Goal: Navigation & Orientation: Find specific page/section

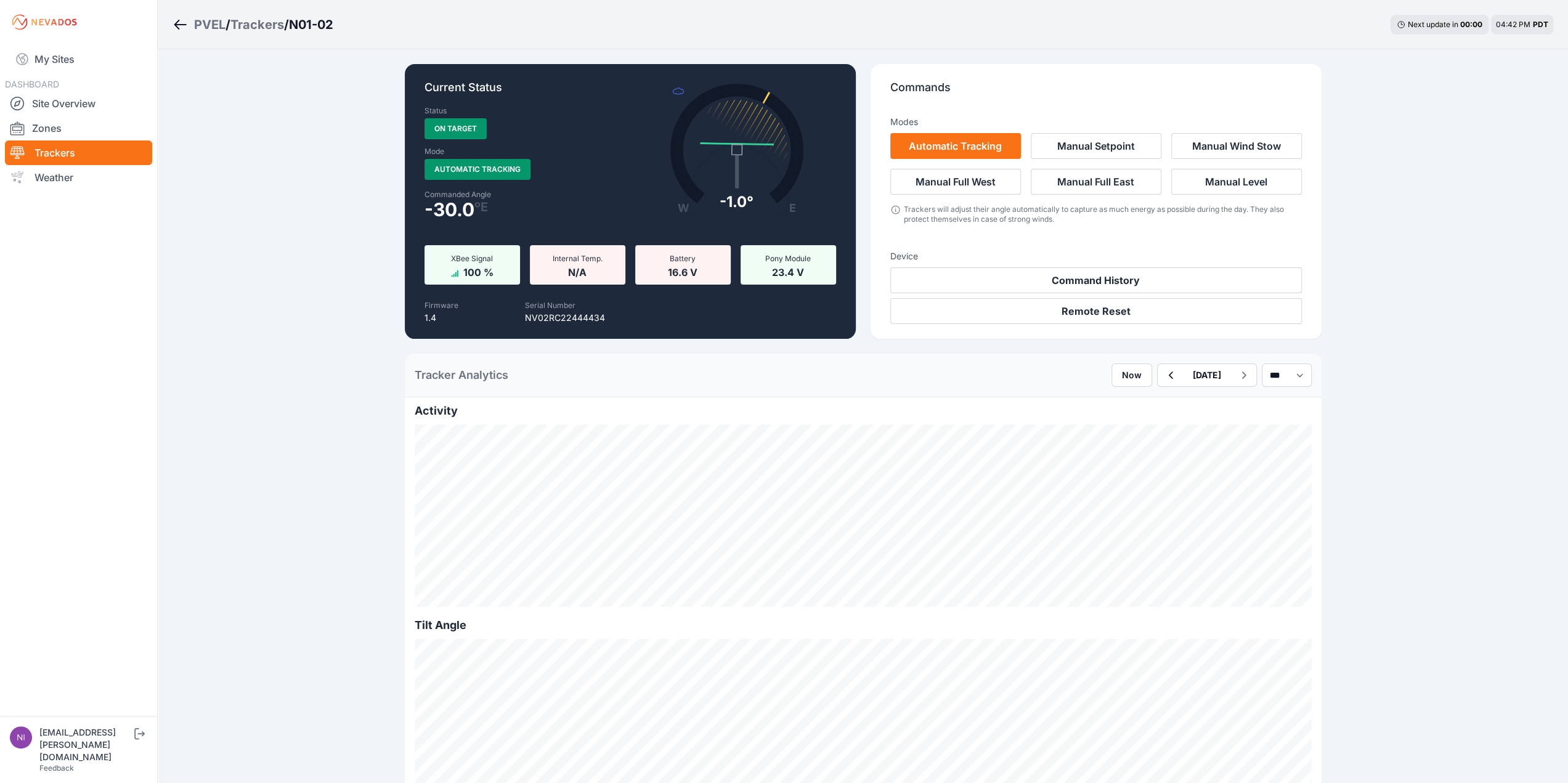
click at [272, 22] on div "Trackers" at bounding box center [257, 24] width 53 height 17
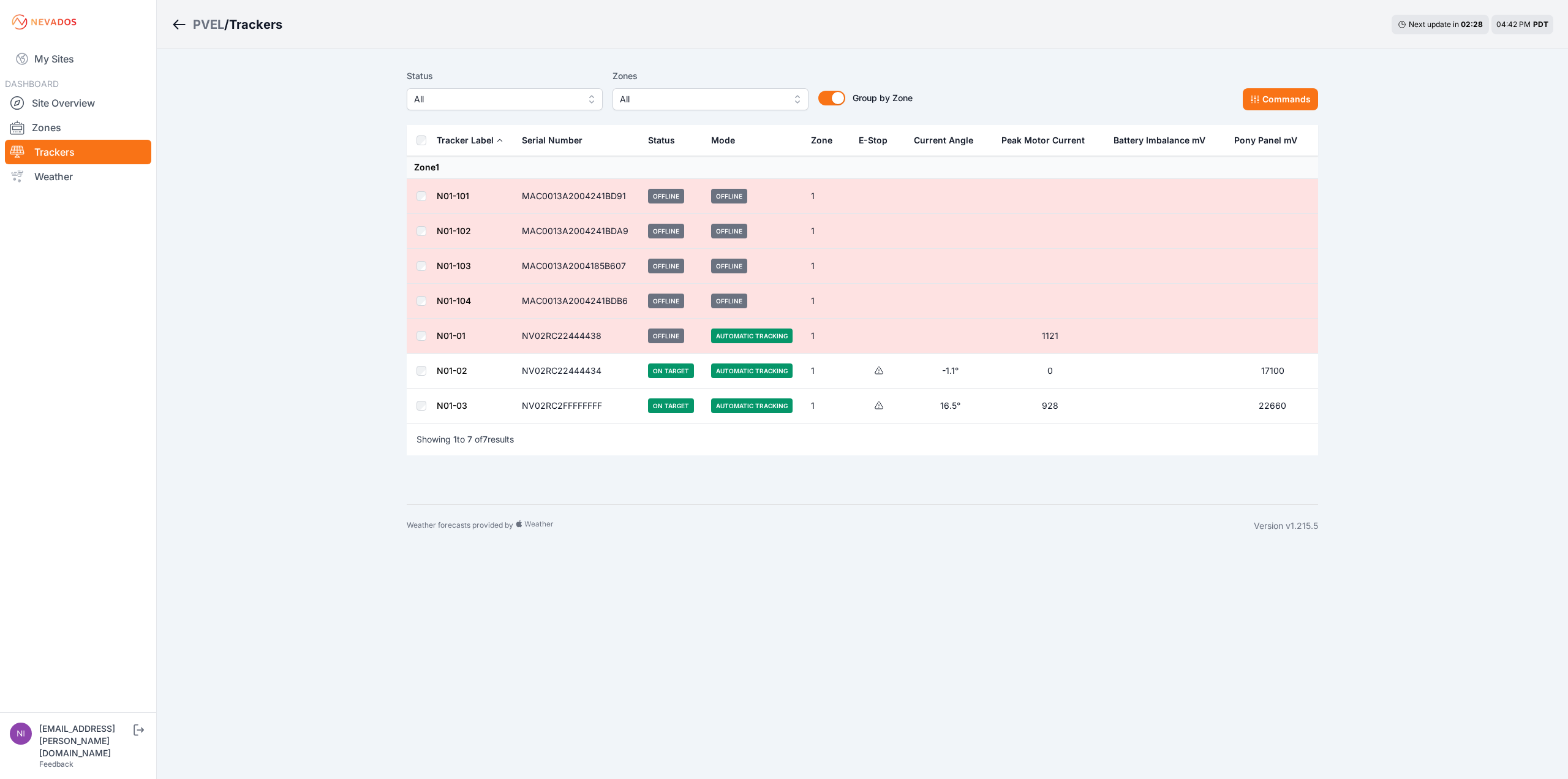
click at [453, 331] on link "N01-01" at bounding box center [451, 335] width 29 height 10
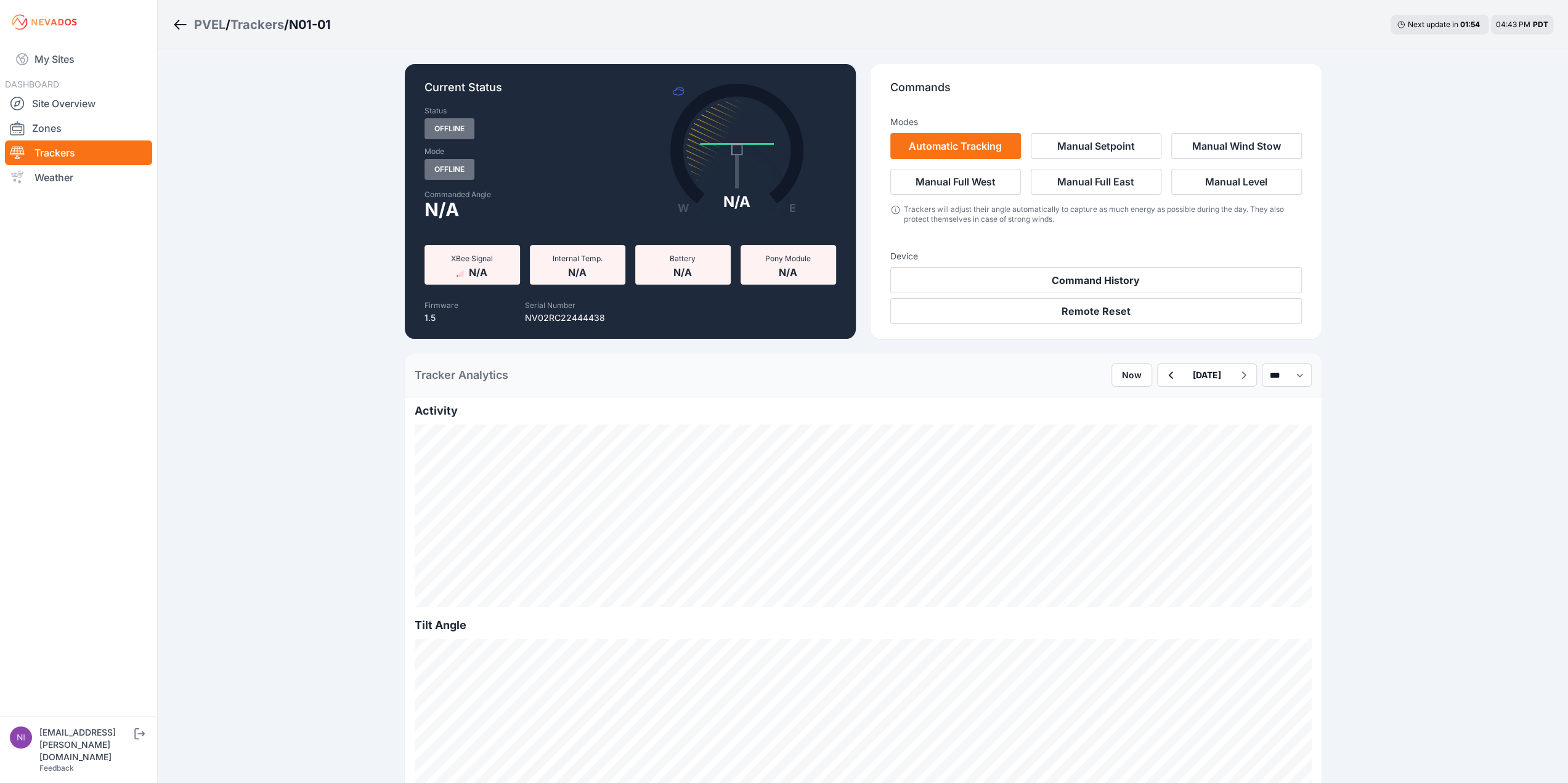
click at [266, 26] on div "Trackers" at bounding box center [257, 24] width 53 height 17
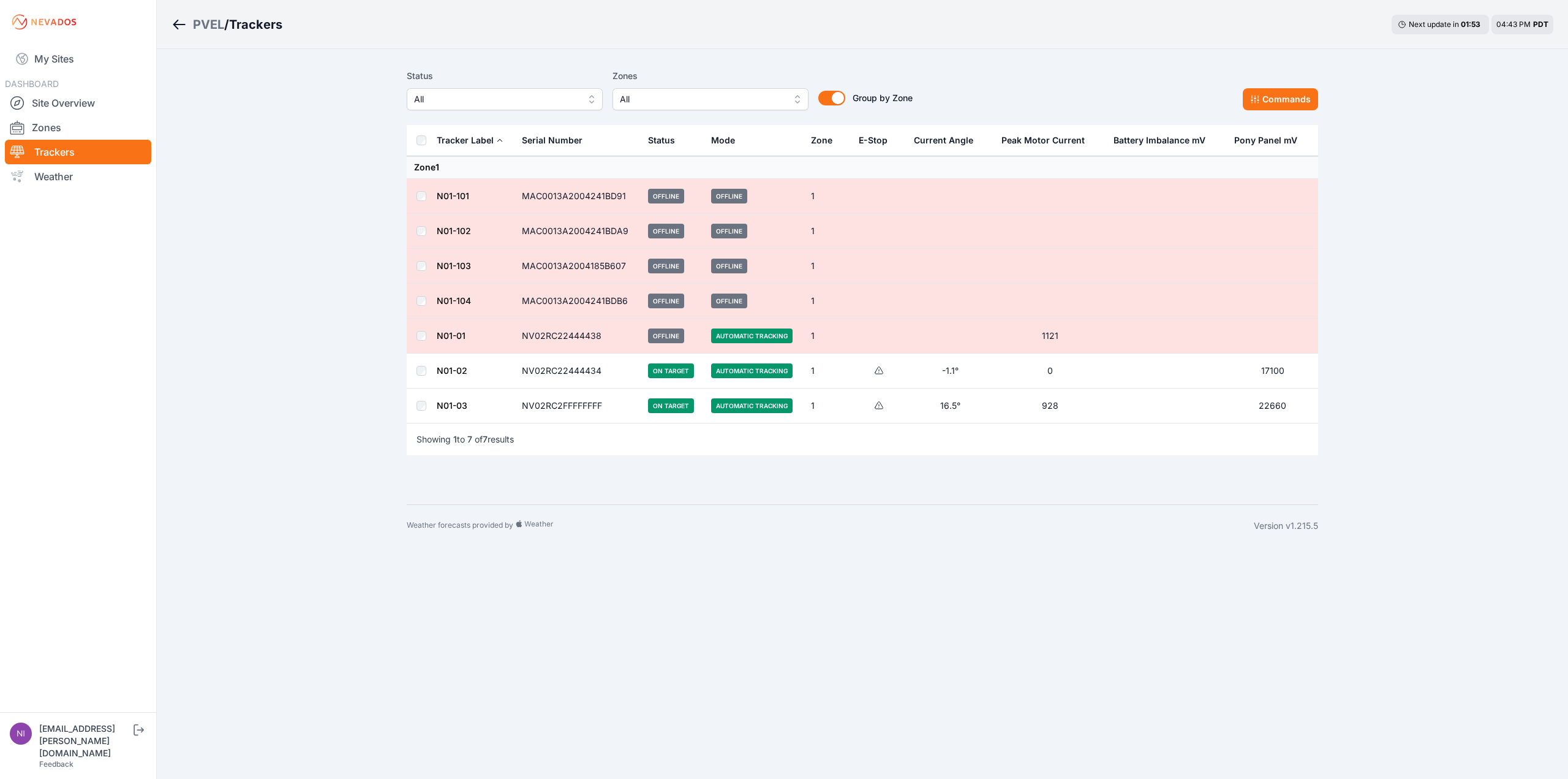
click at [448, 374] on td "N01-02" at bounding box center [476, 371] width 78 height 35
click at [452, 367] on link "N01-02" at bounding box center [452, 370] width 31 height 10
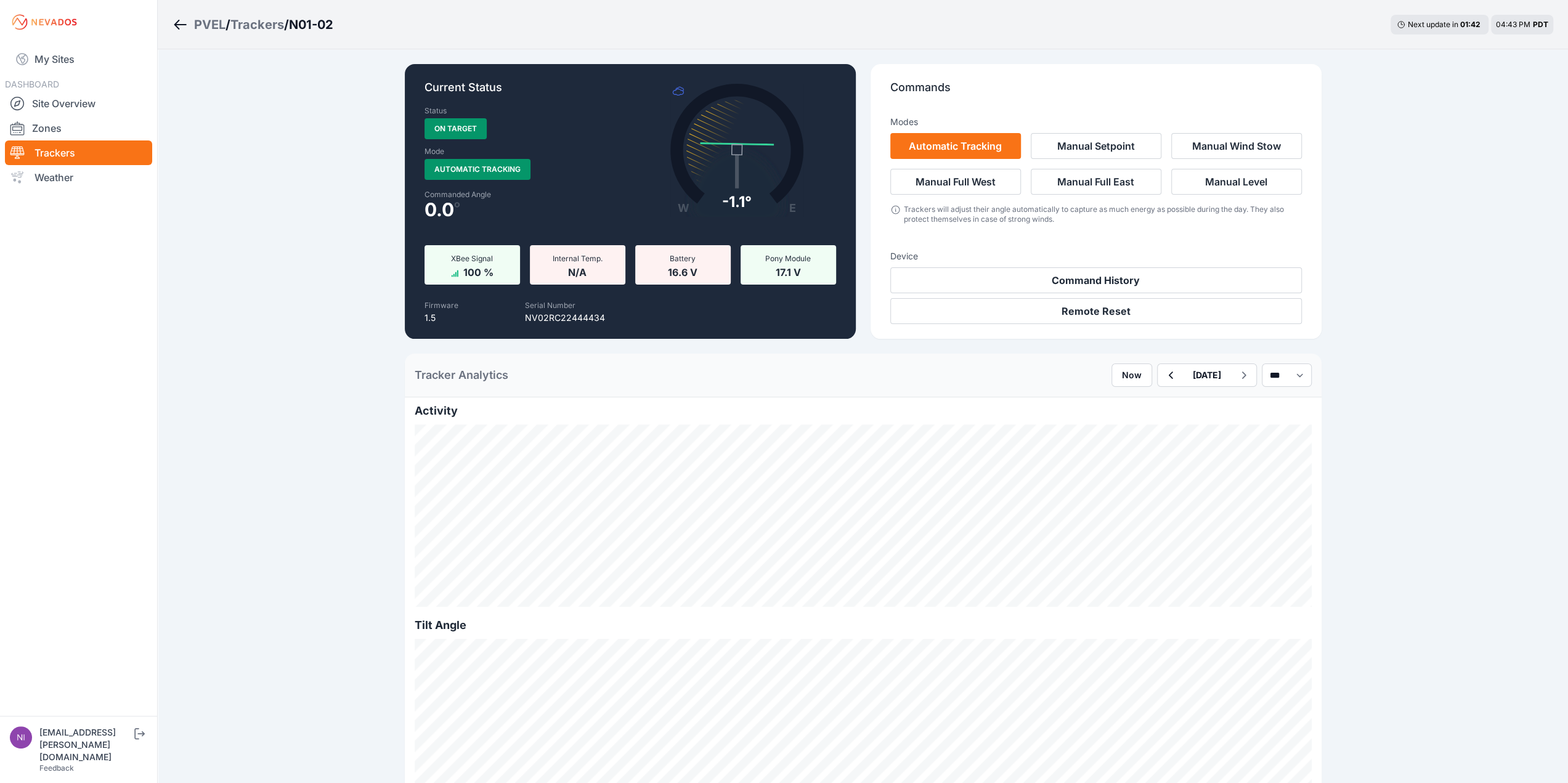
click at [258, 26] on div "Trackers" at bounding box center [257, 24] width 53 height 17
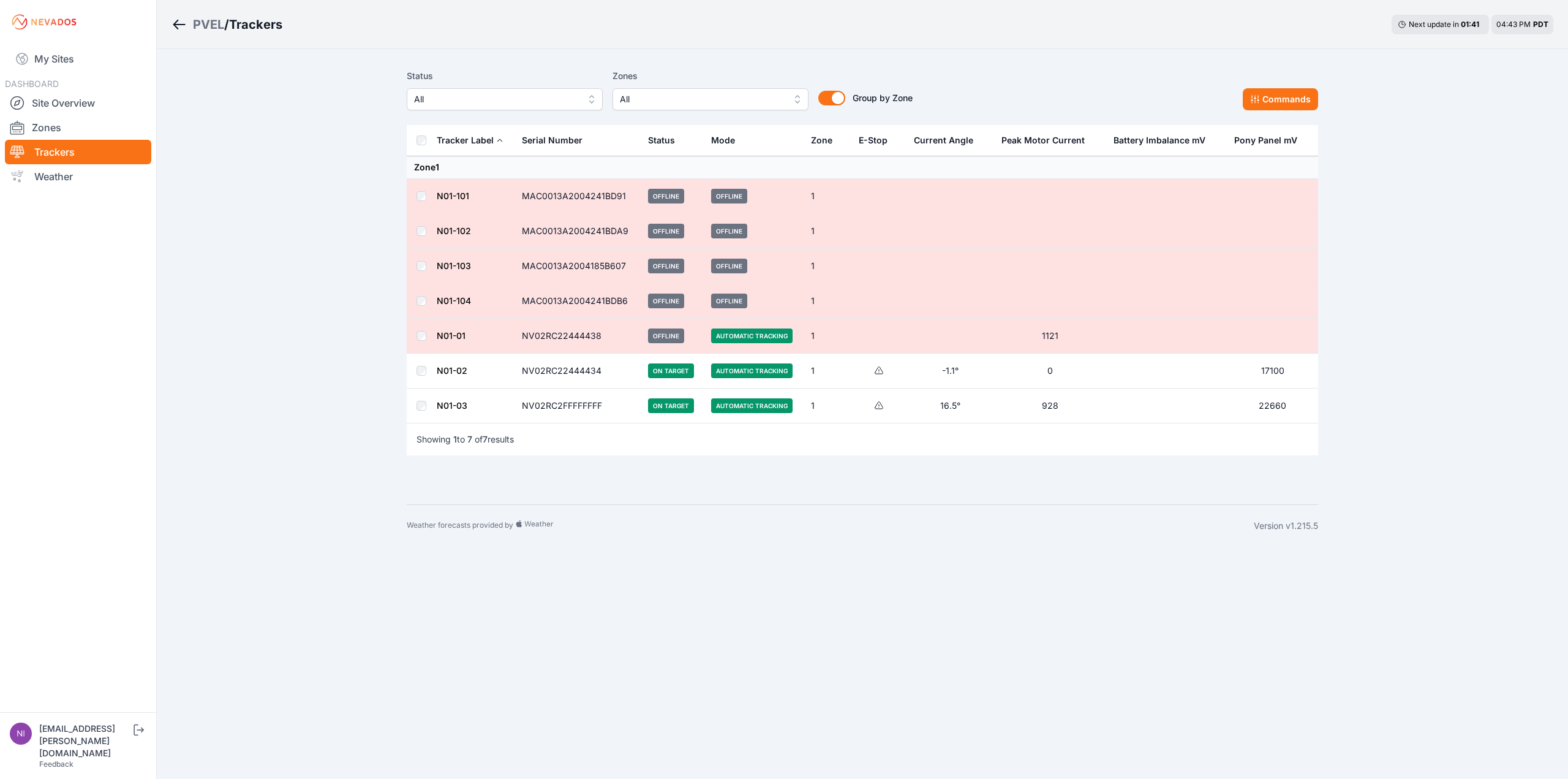
click at [450, 405] on link "N01-03" at bounding box center [452, 405] width 31 height 10
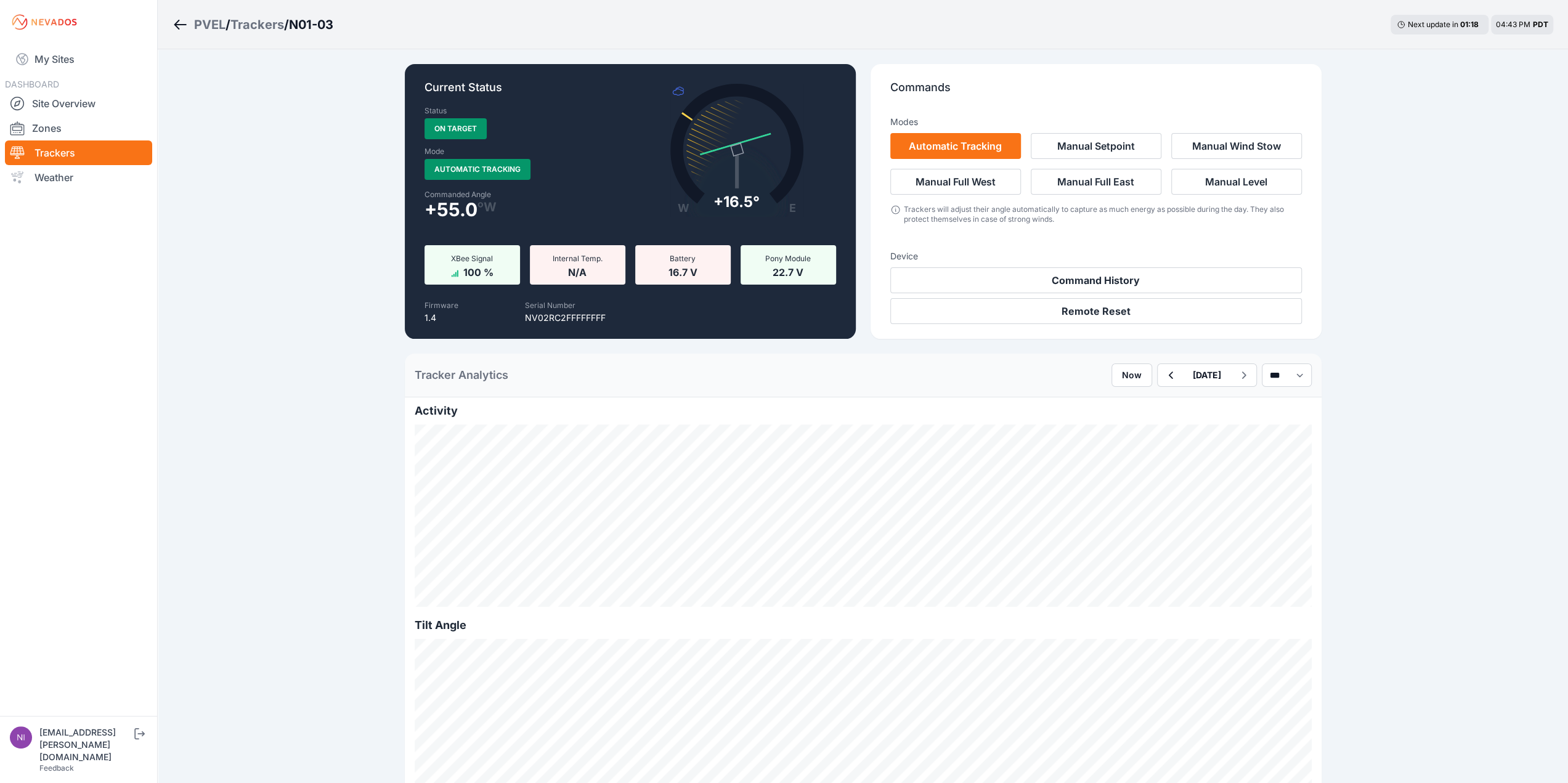
click at [268, 24] on div "Trackers" at bounding box center [257, 24] width 53 height 17
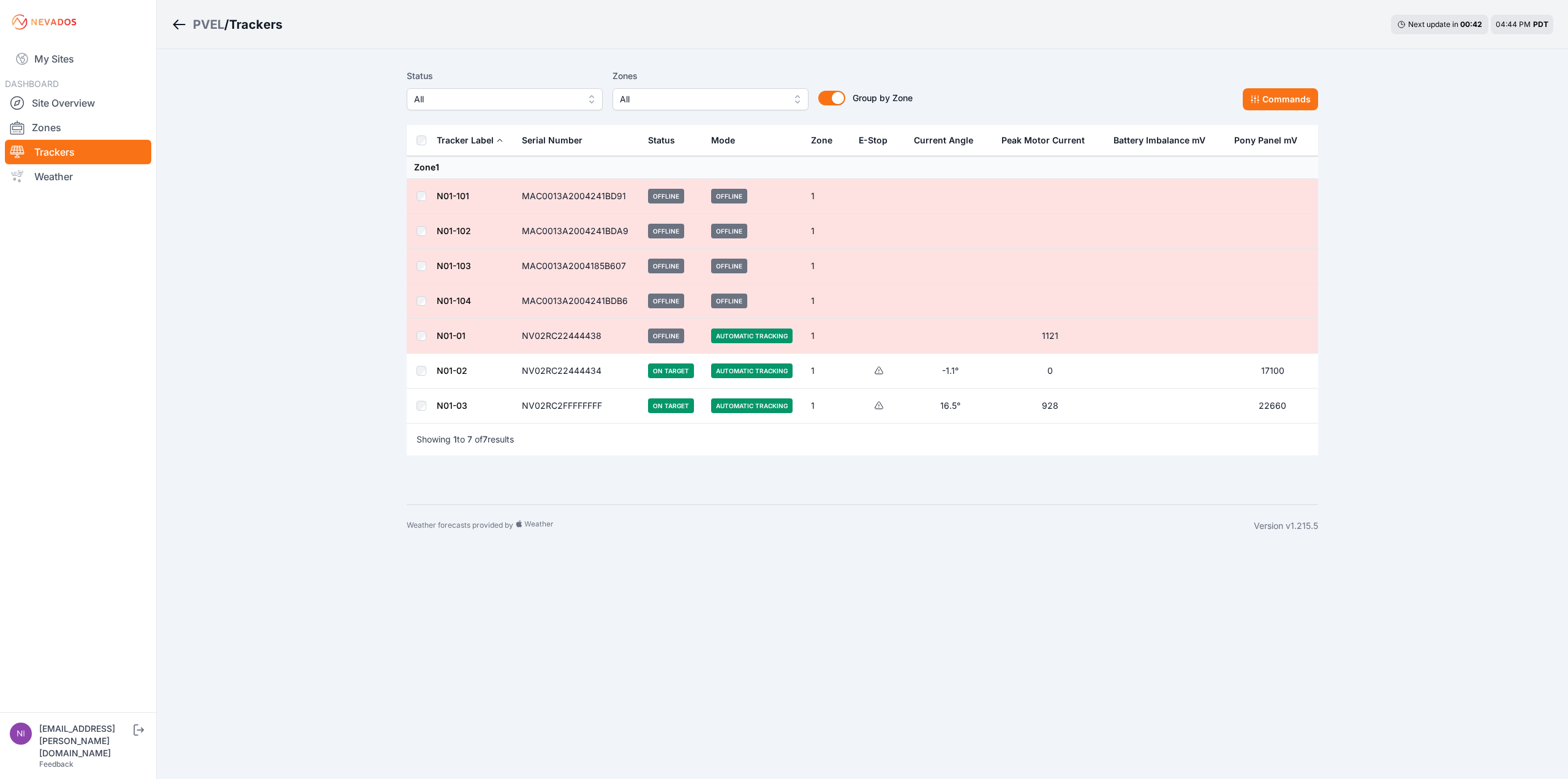
click at [444, 332] on link "N01-01" at bounding box center [451, 335] width 29 height 10
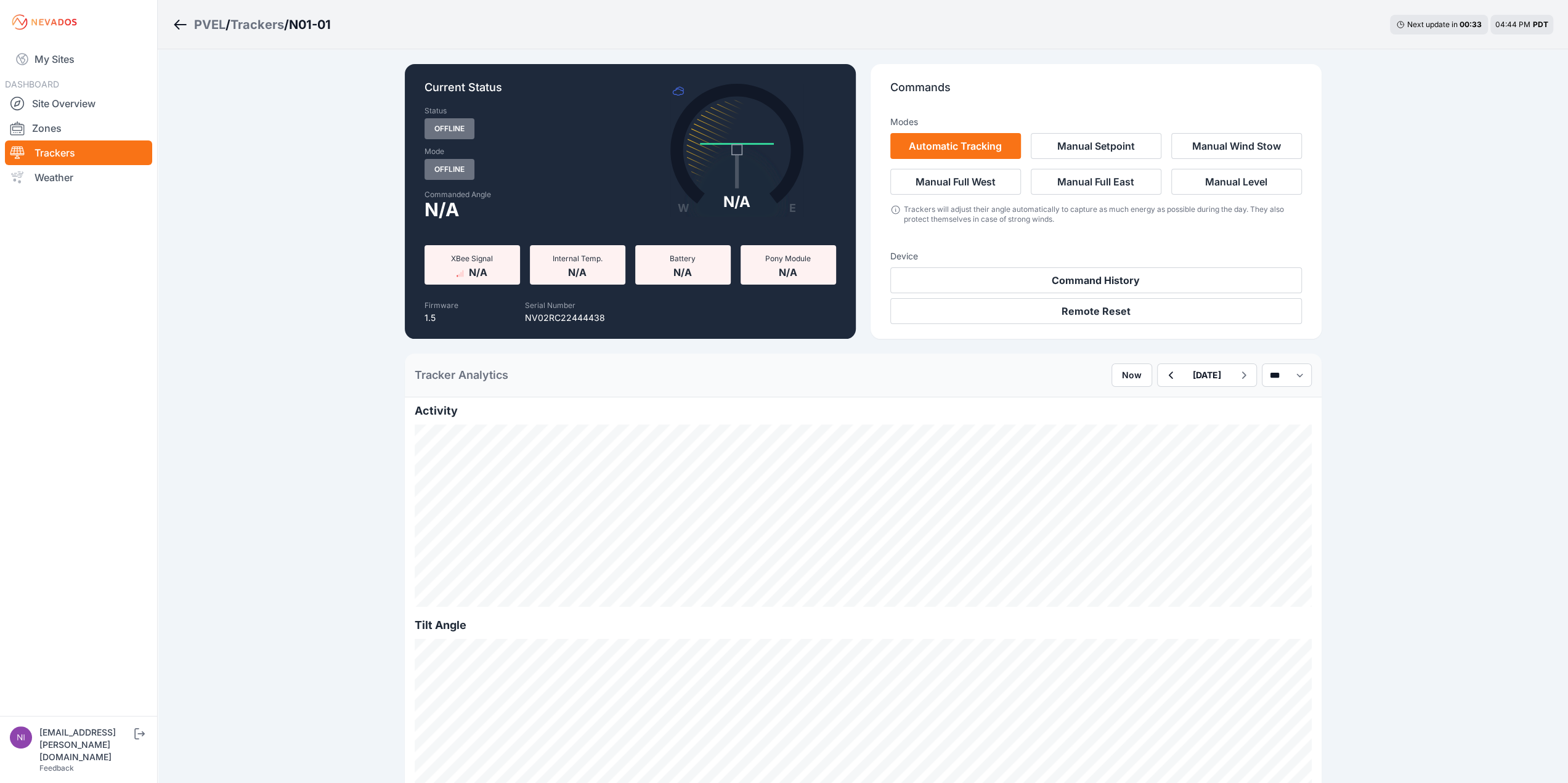
click at [273, 26] on div "Trackers" at bounding box center [257, 24] width 53 height 17
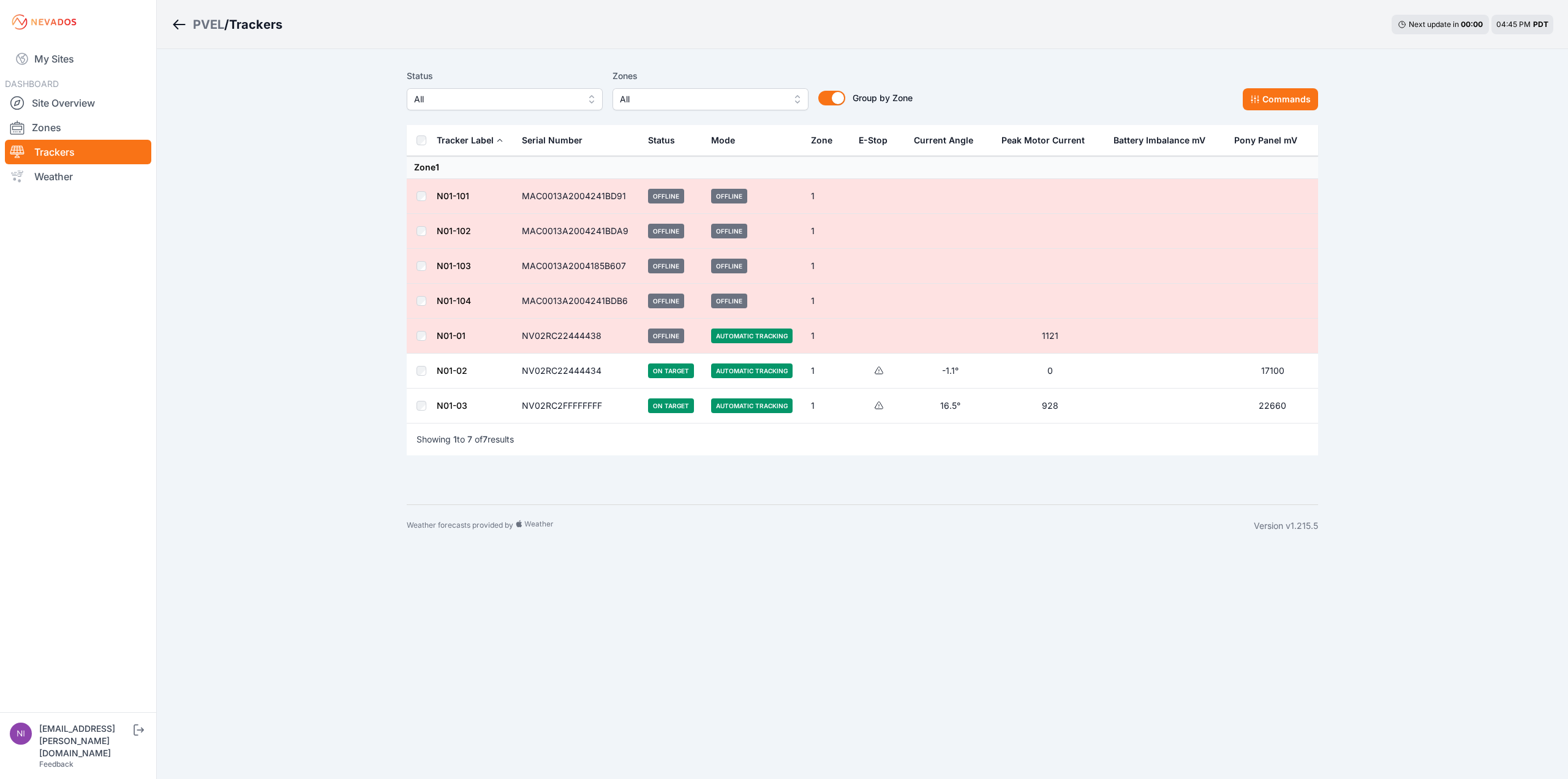
click at [452, 332] on link "N01-01" at bounding box center [451, 335] width 29 height 10
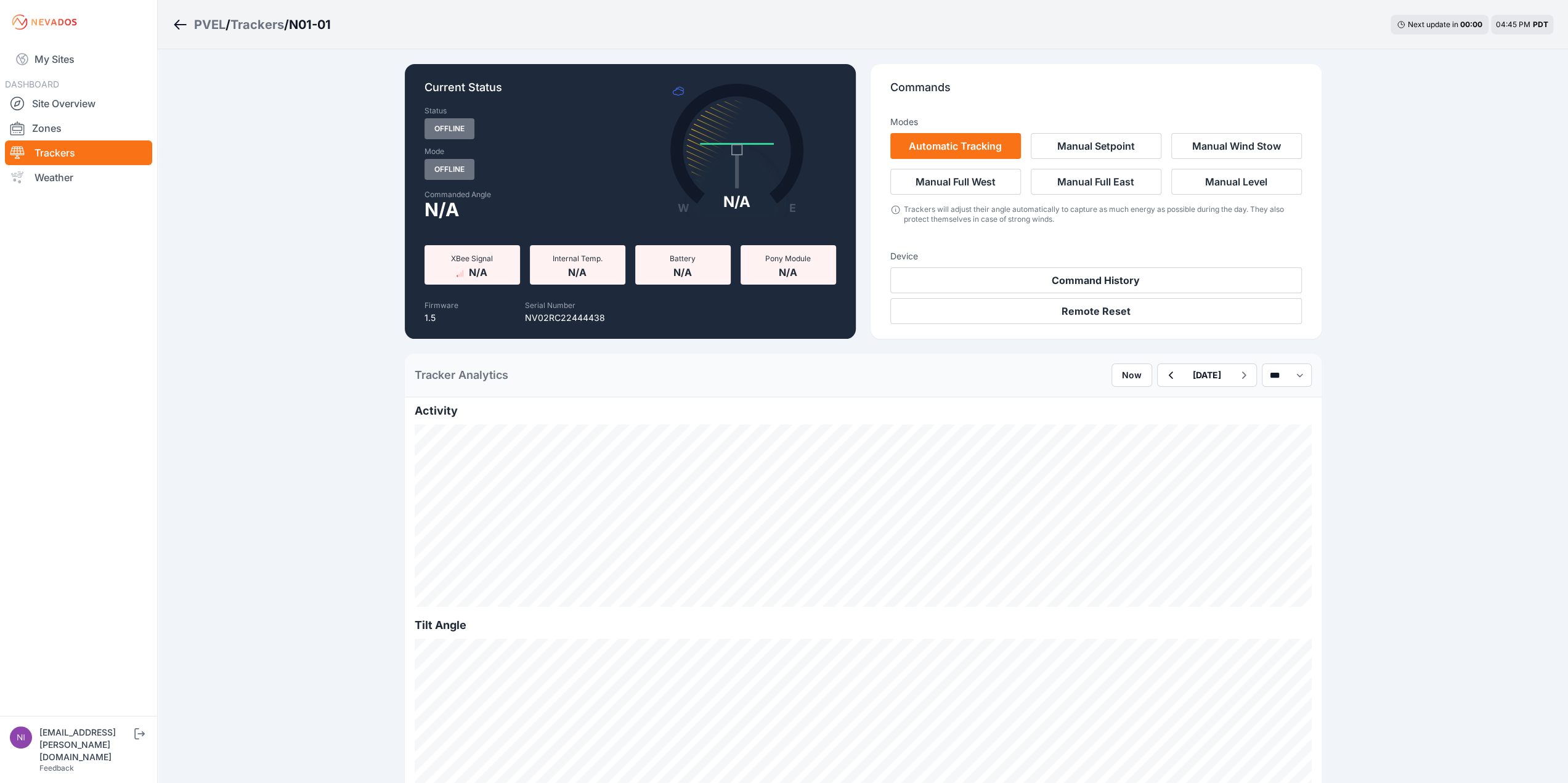
click at [260, 17] on div "Trackers" at bounding box center [257, 24] width 53 height 17
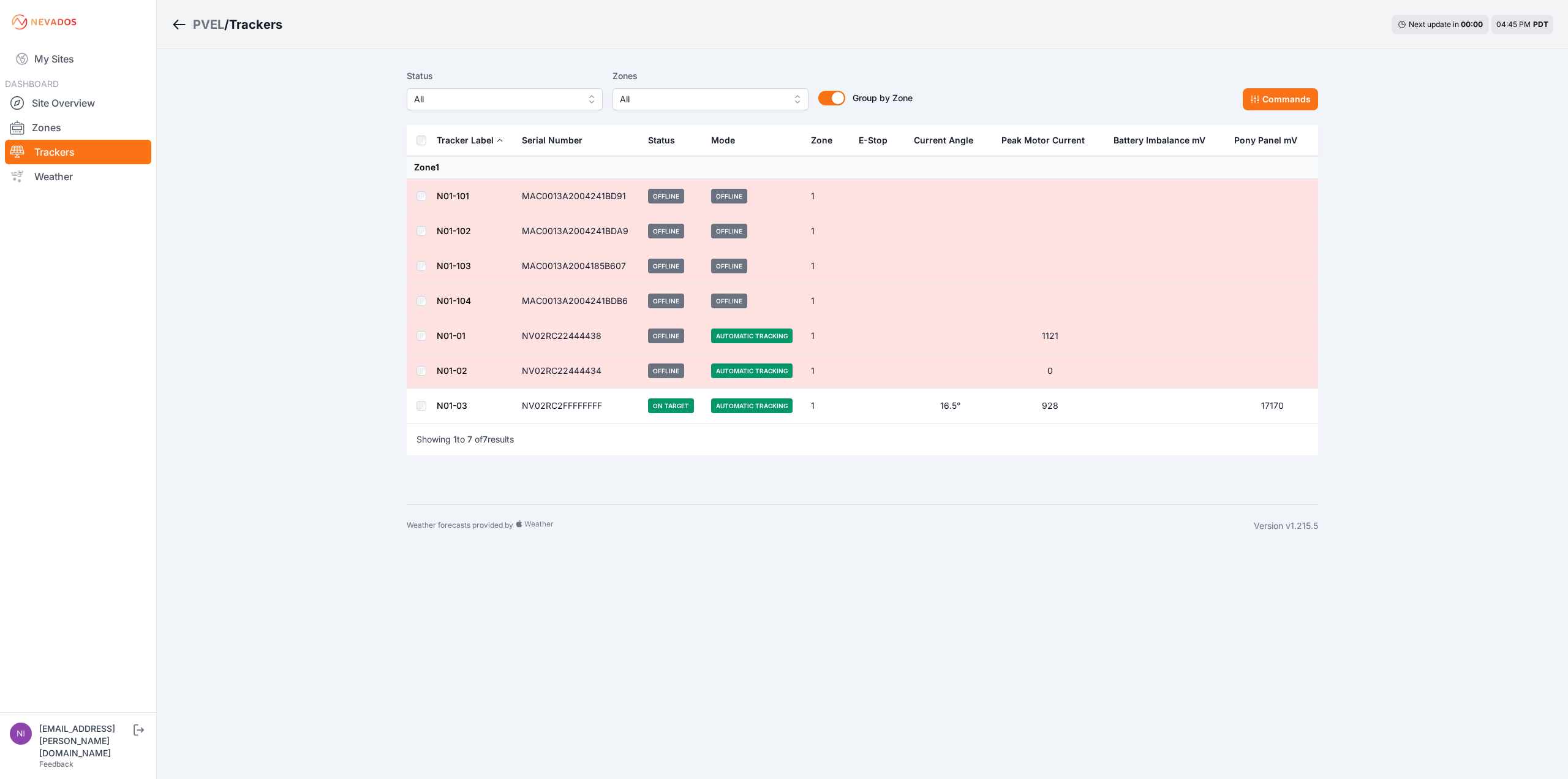
click at [457, 405] on link "N01-03" at bounding box center [452, 405] width 31 height 10
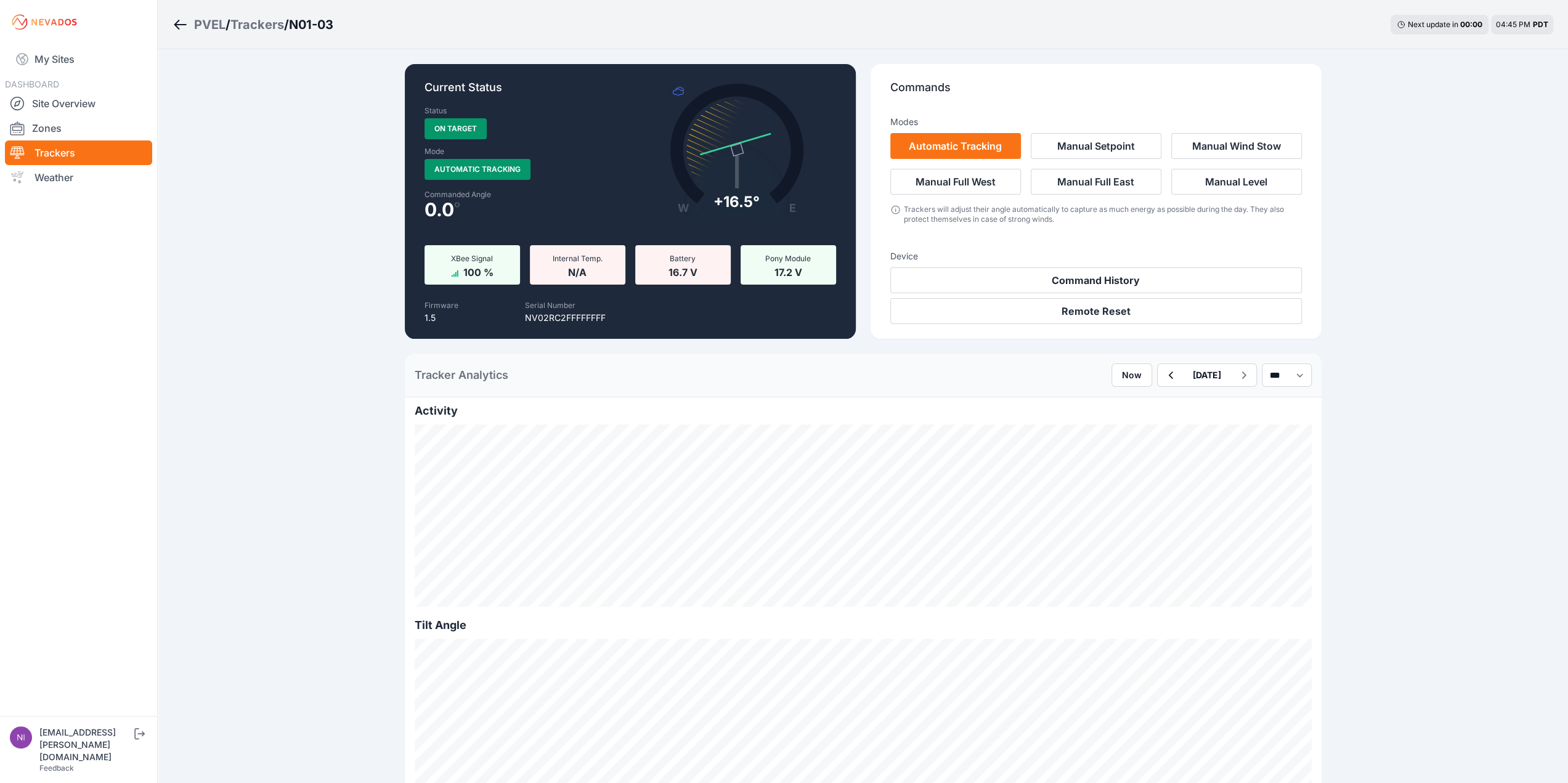
click at [256, 17] on div "Trackers" at bounding box center [257, 24] width 53 height 17
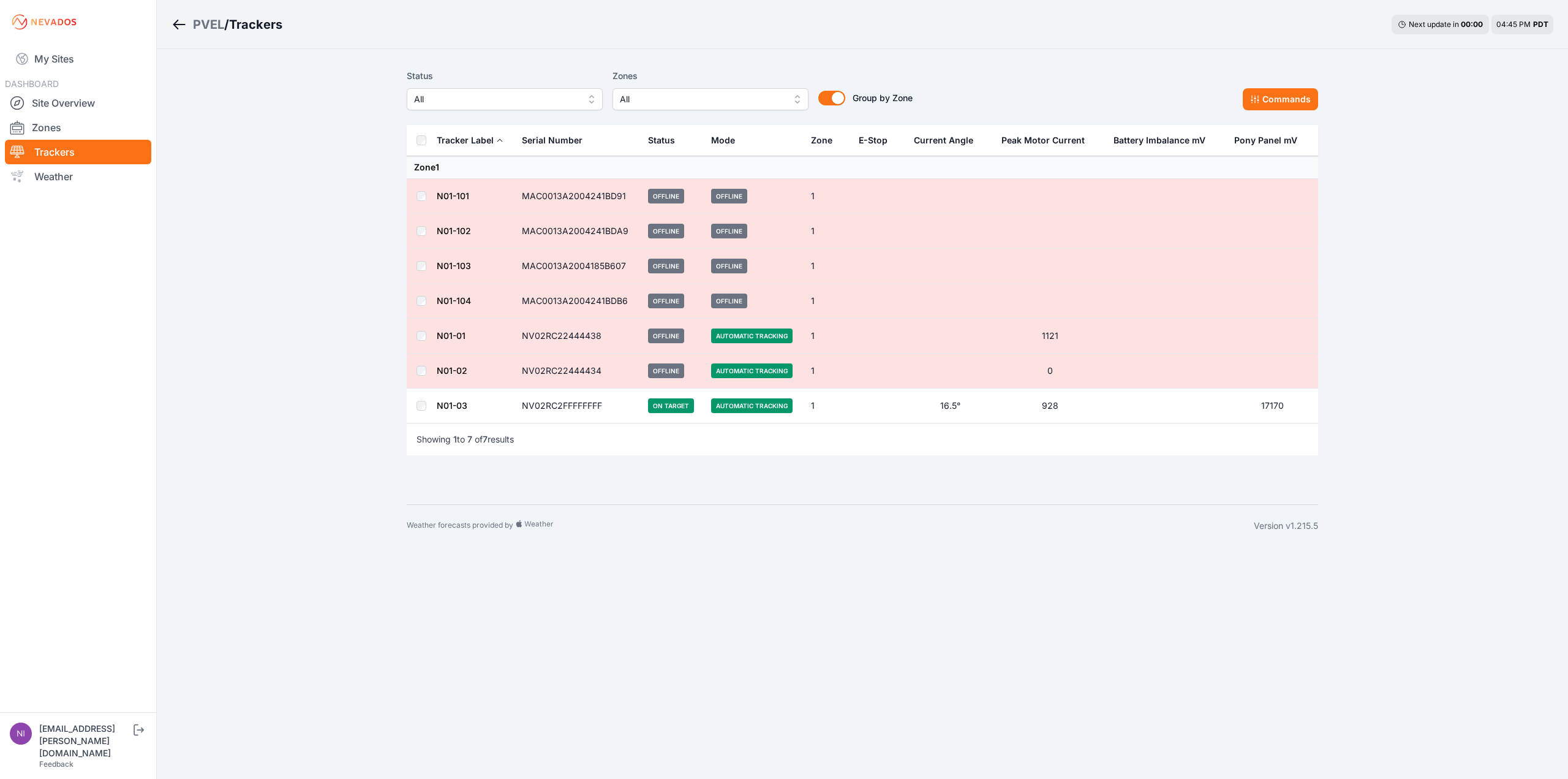
click at [454, 366] on link "N01-02" at bounding box center [452, 370] width 31 height 10
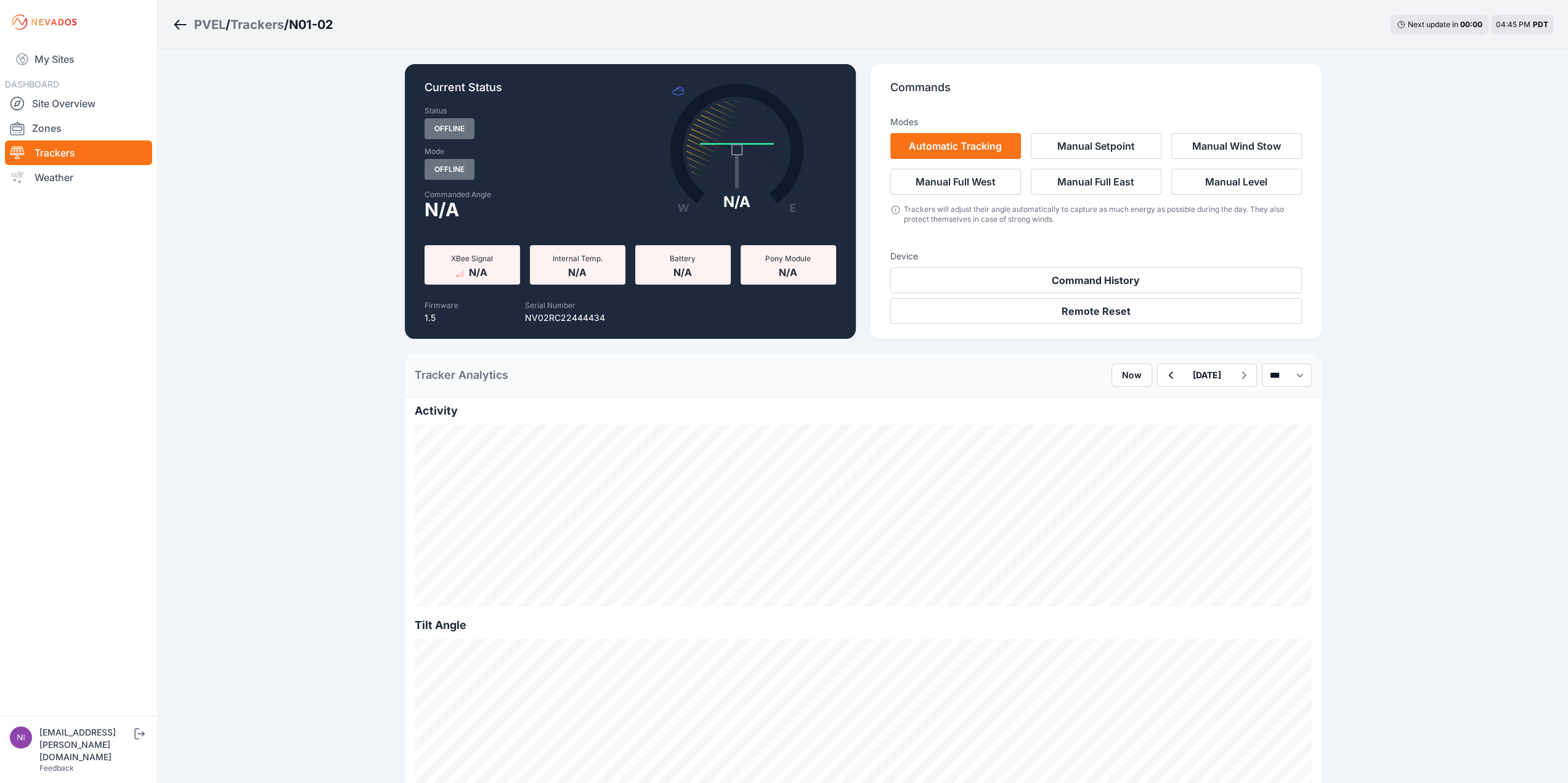
click at [253, 23] on div "Trackers" at bounding box center [257, 24] width 53 height 17
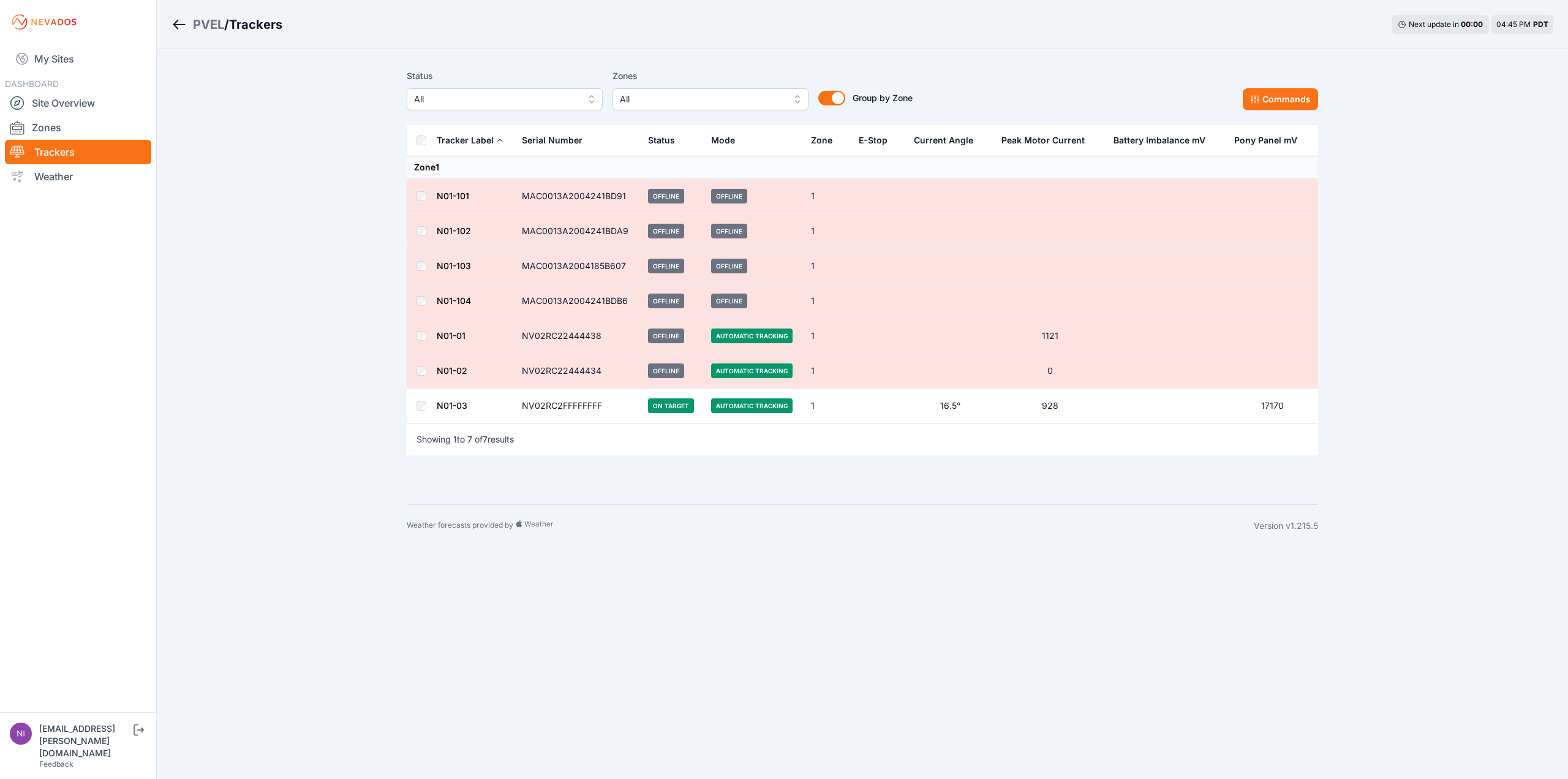
click at [291, 149] on div "PVEL / Trackers Next update in 00 : 00 04:45 PM PDT Status All Zones All Group …" at bounding box center [784, 273] width 1568 height 547
click at [447, 336] on link "N01-01" at bounding box center [451, 335] width 29 height 10
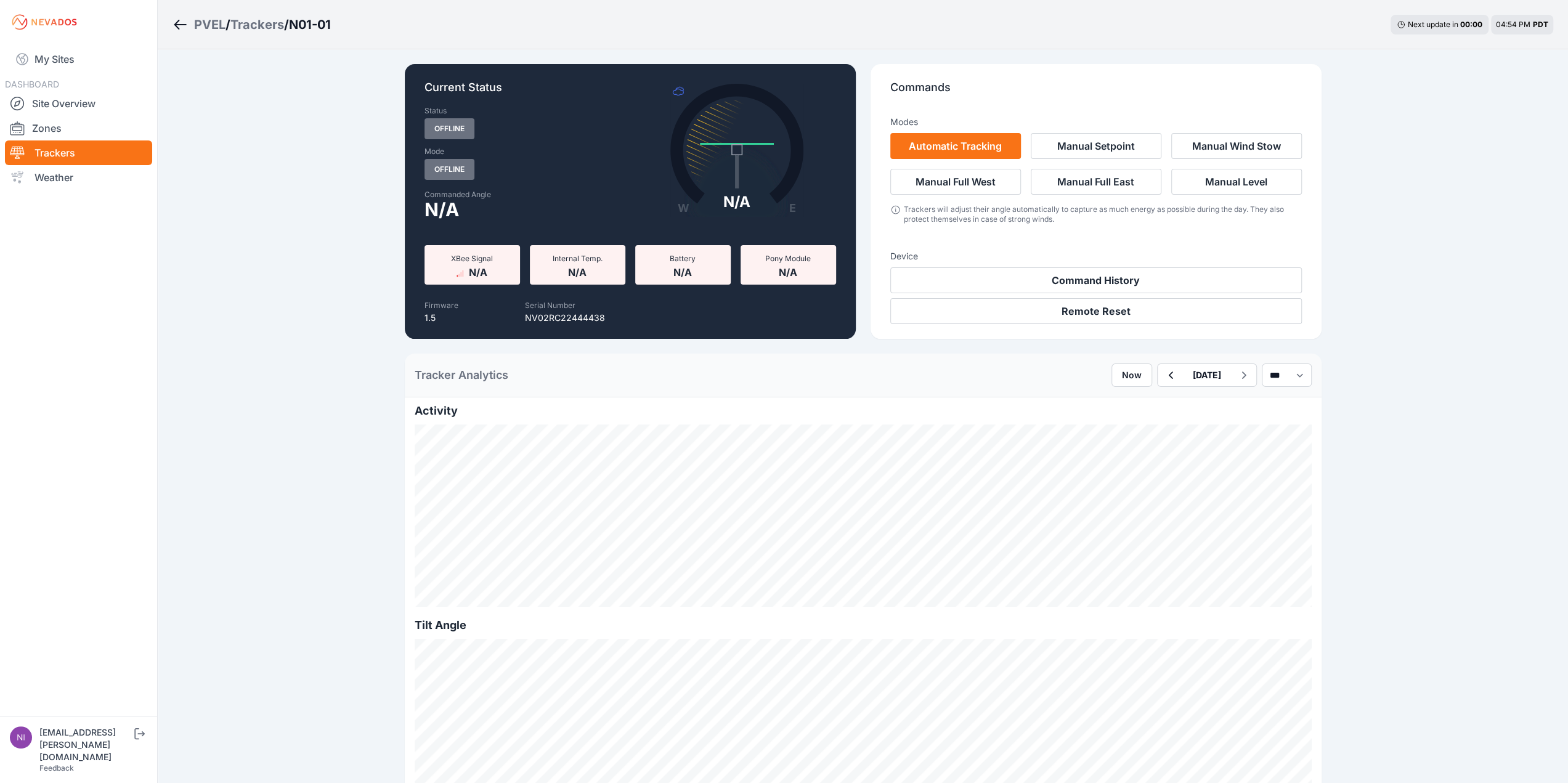
click at [254, 22] on div "Trackers" at bounding box center [257, 24] width 53 height 17
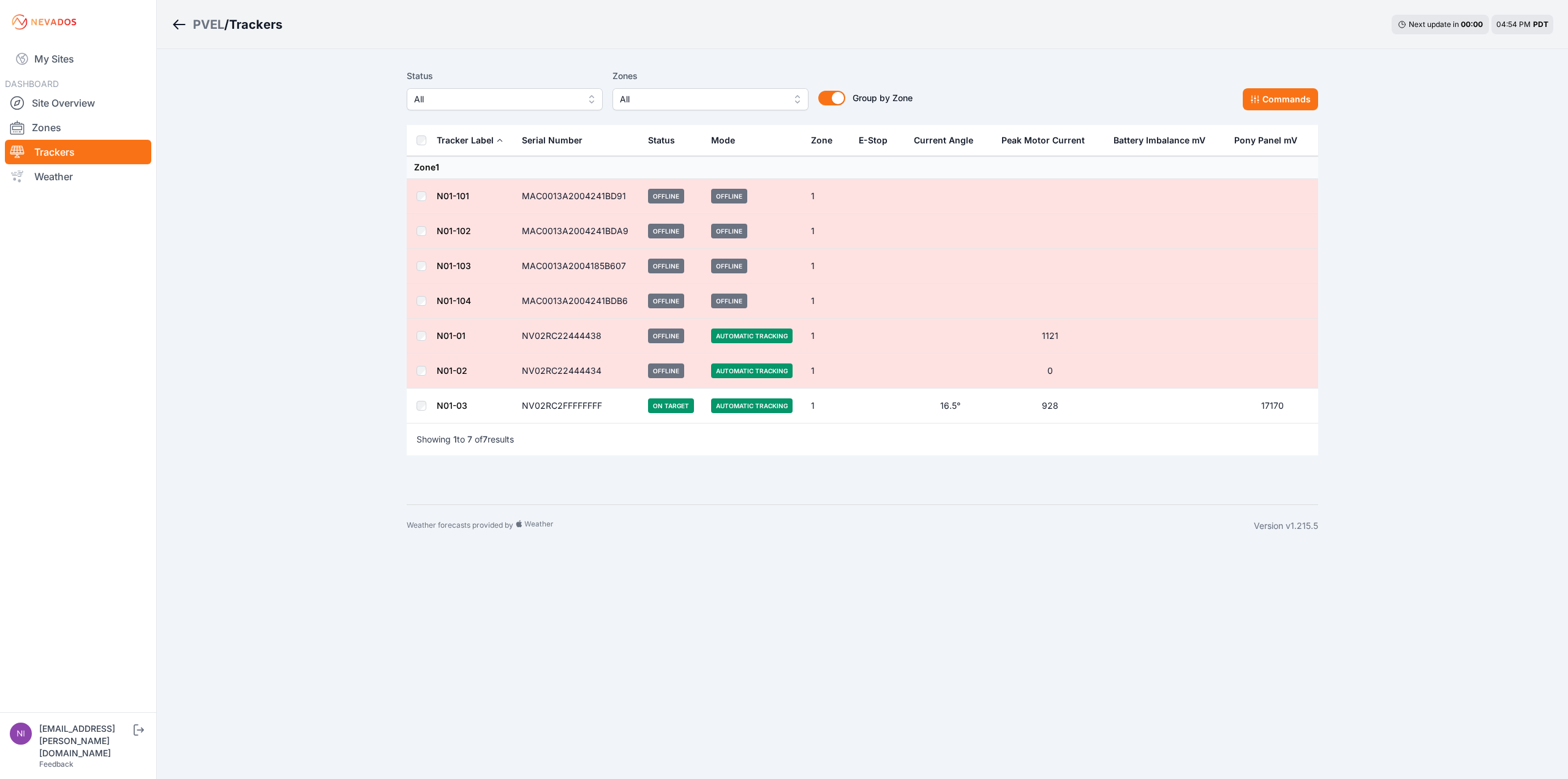
click at [462, 338] on link "N01-01" at bounding box center [451, 335] width 29 height 10
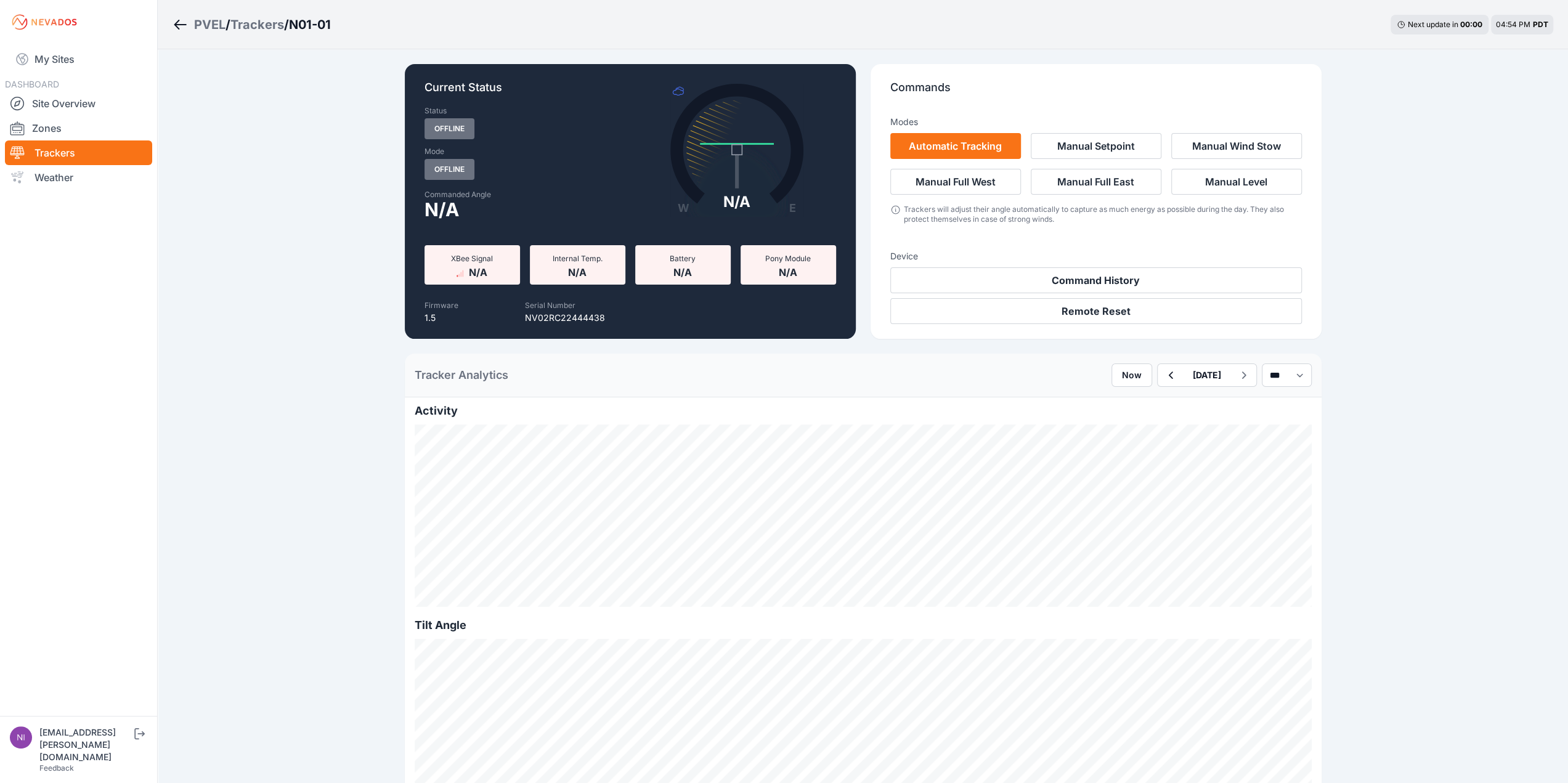
click at [260, 24] on div "Trackers" at bounding box center [257, 24] width 53 height 17
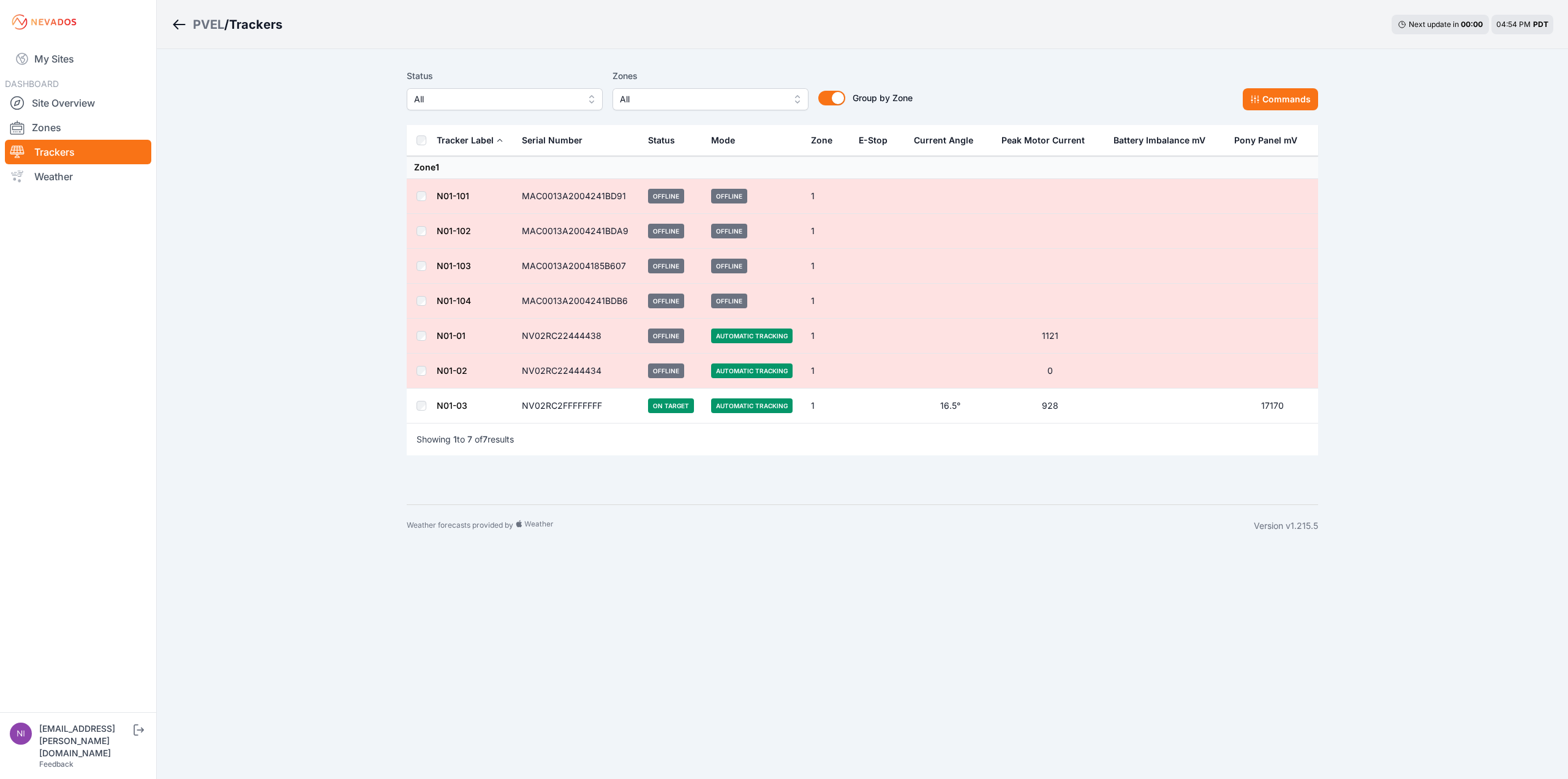
click at [451, 409] on td "N01-03" at bounding box center [476, 405] width 78 height 35
click at [451, 404] on link "N01-03" at bounding box center [452, 405] width 31 height 10
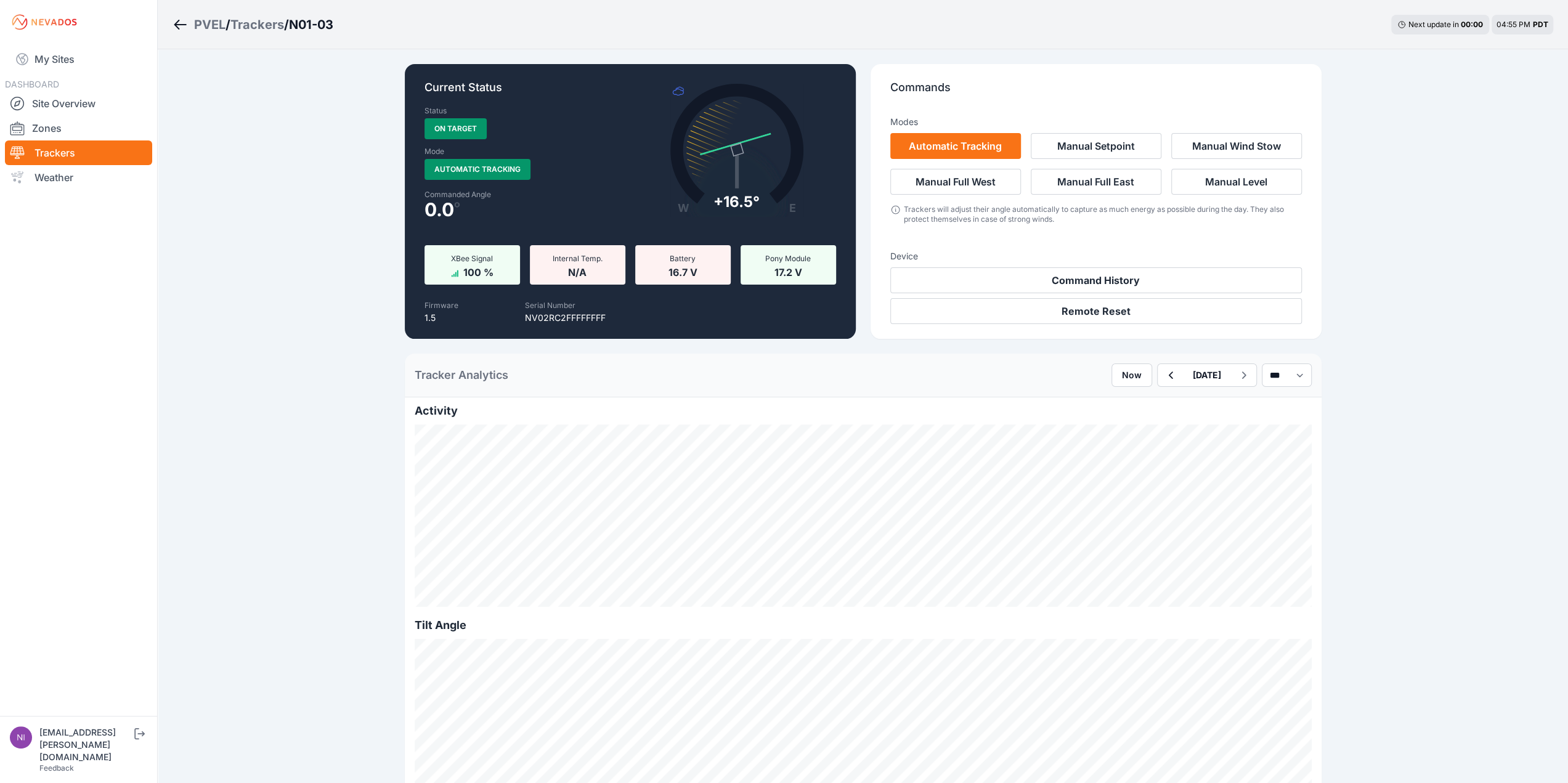
click at [267, 24] on div "Trackers" at bounding box center [257, 24] width 53 height 17
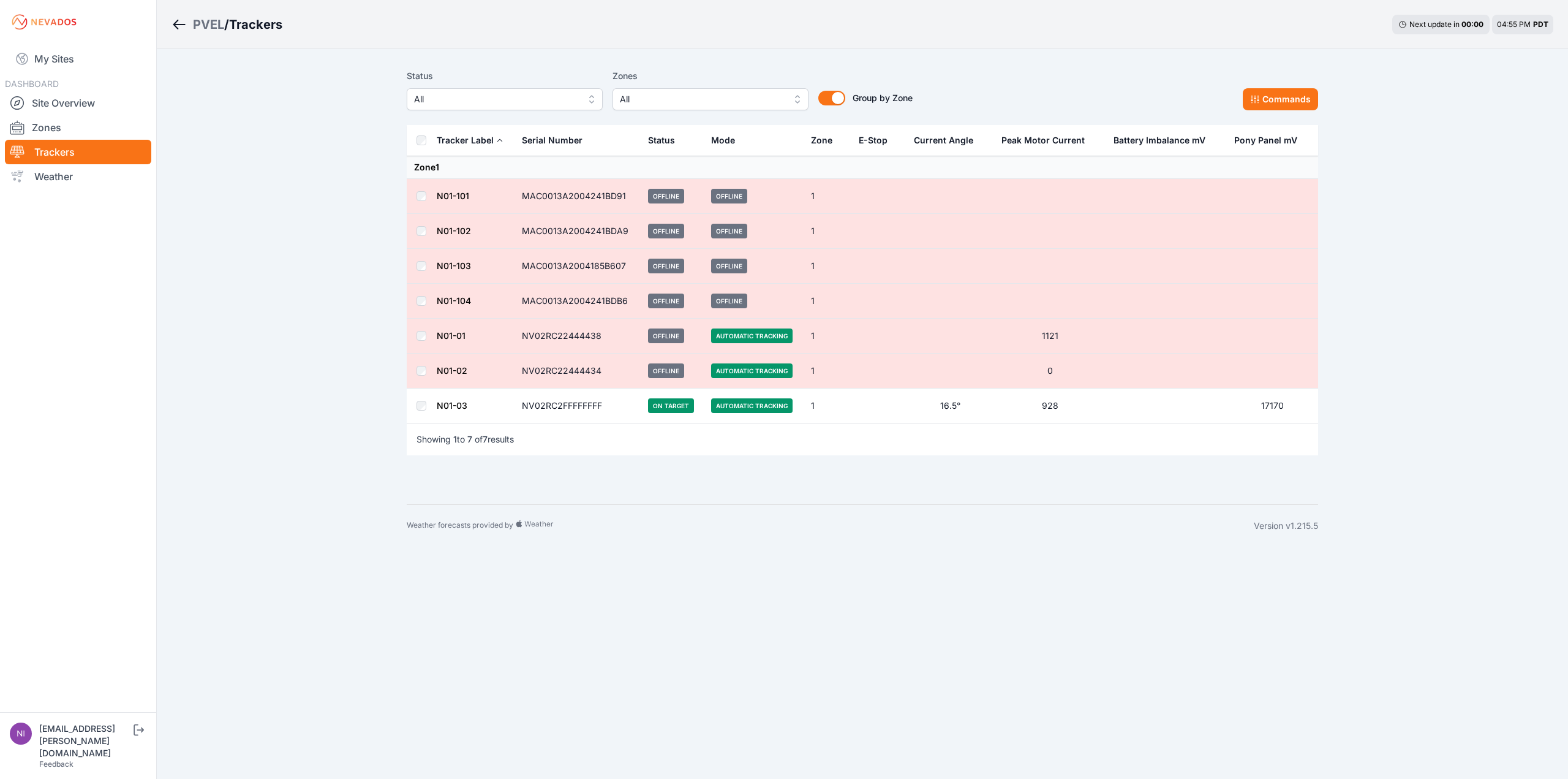
click at [465, 374] on td "N01-02" at bounding box center [476, 371] width 78 height 35
click at [454, 334] on link "N01-01" at bounding box center [451, 335] width 29 height 10
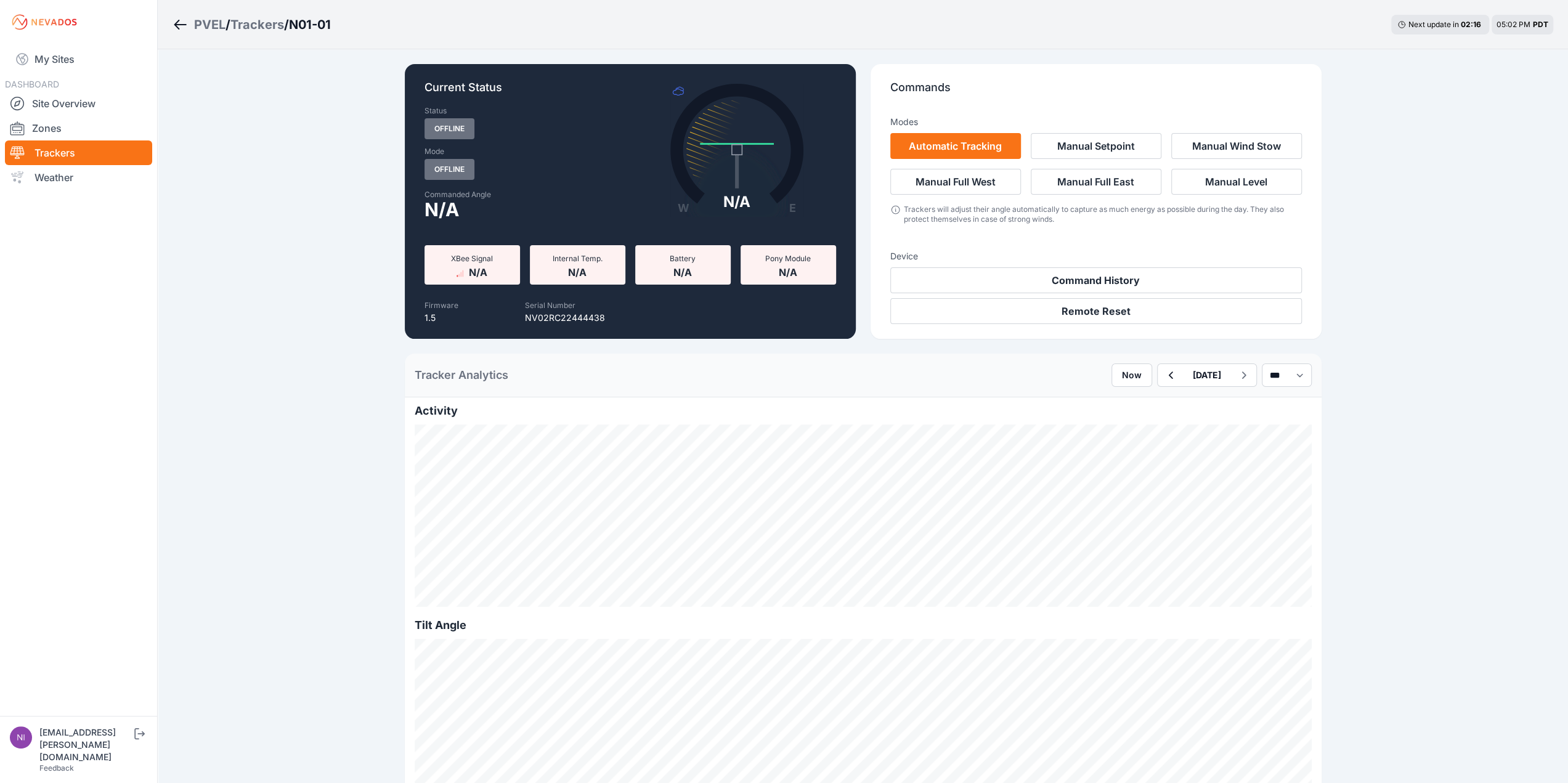
click at [260, 21] on div "Trackers" at bounding box center [257, 24] width 53 height 17
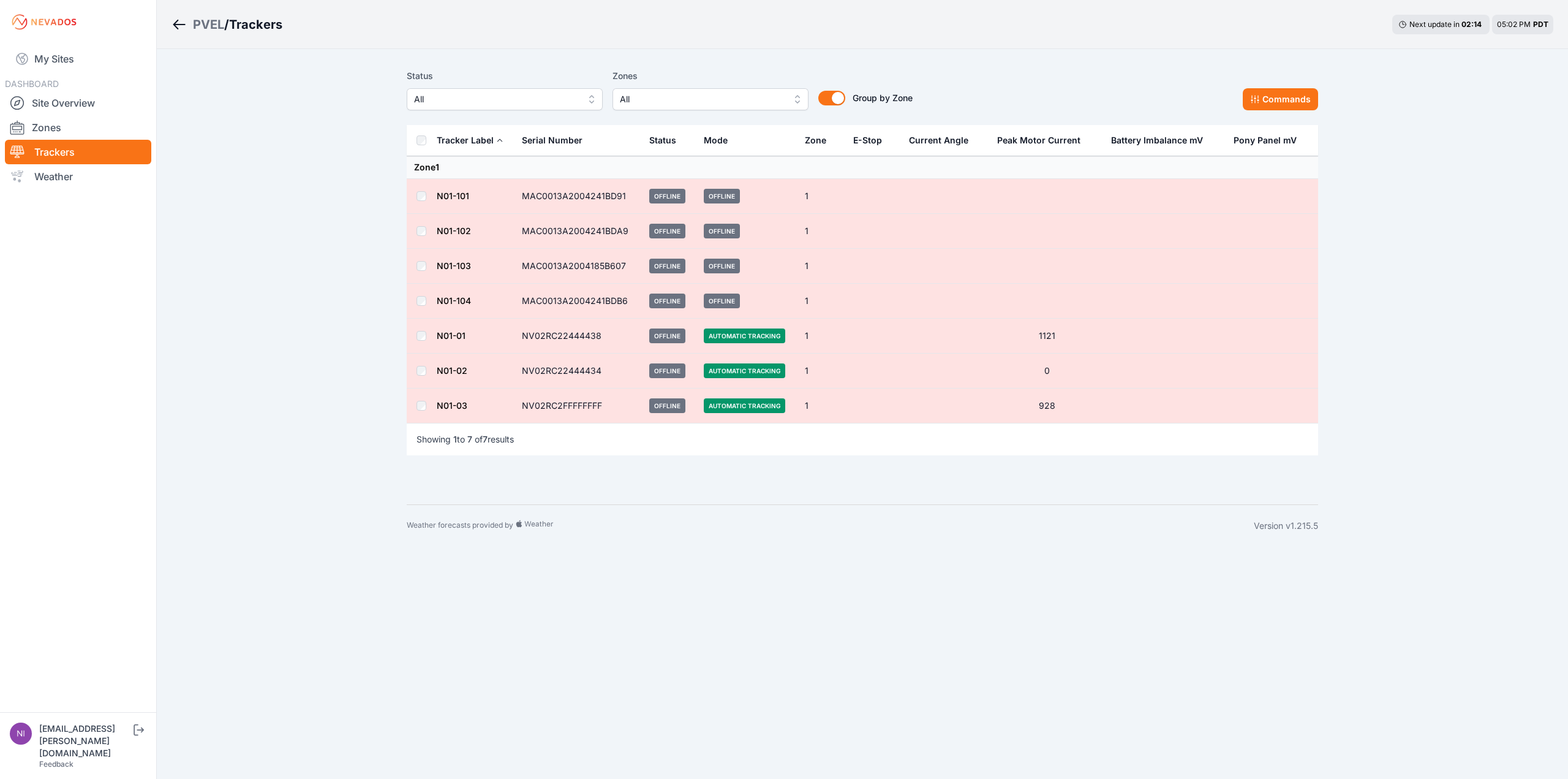
click at [454, 403] on link "N01-03" at bounding box center [452, 405] width 31 height 10
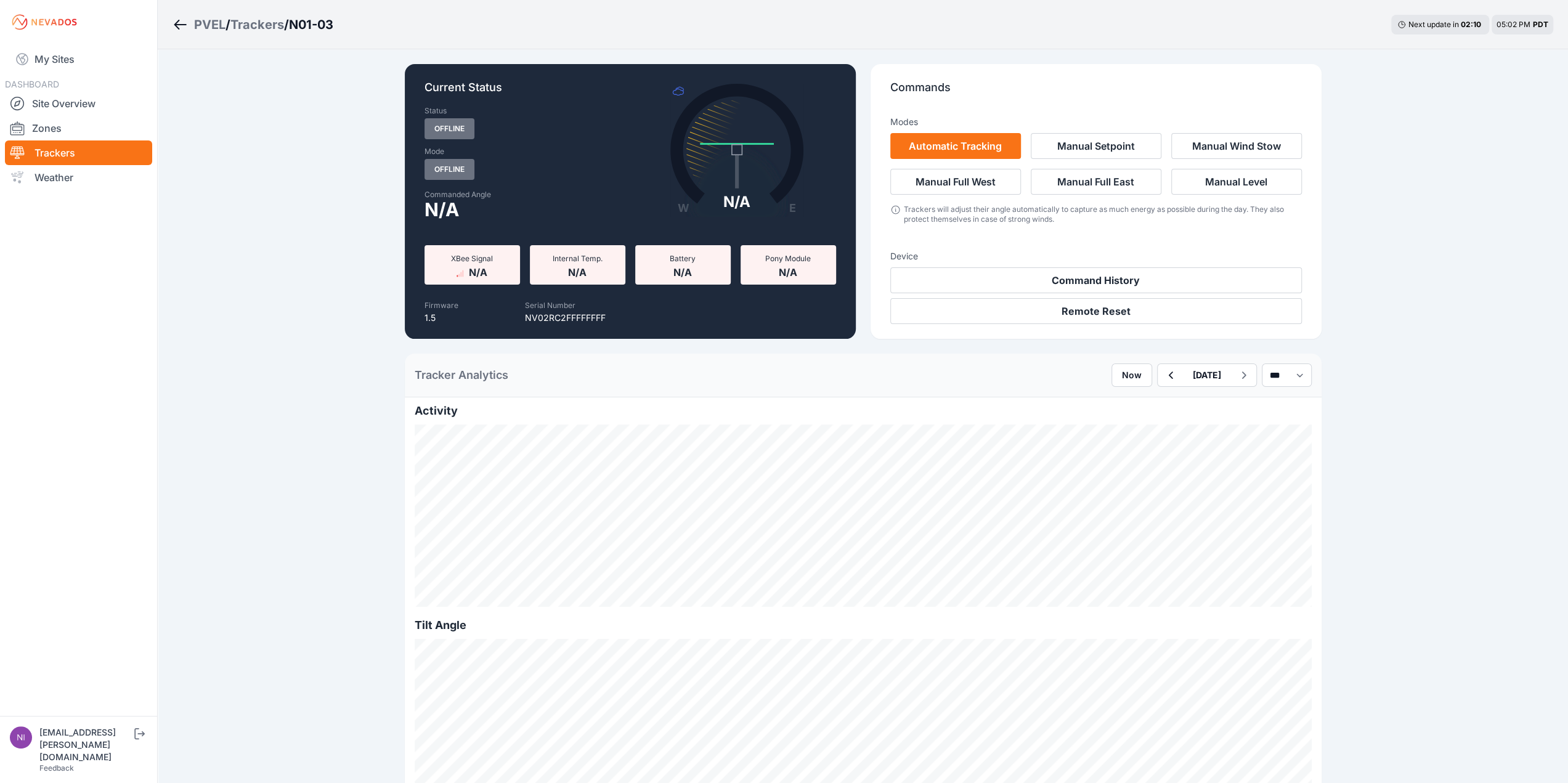
click at [263, 21] on div "Trackers" at bounding box center [257, 24] width 53 height 17
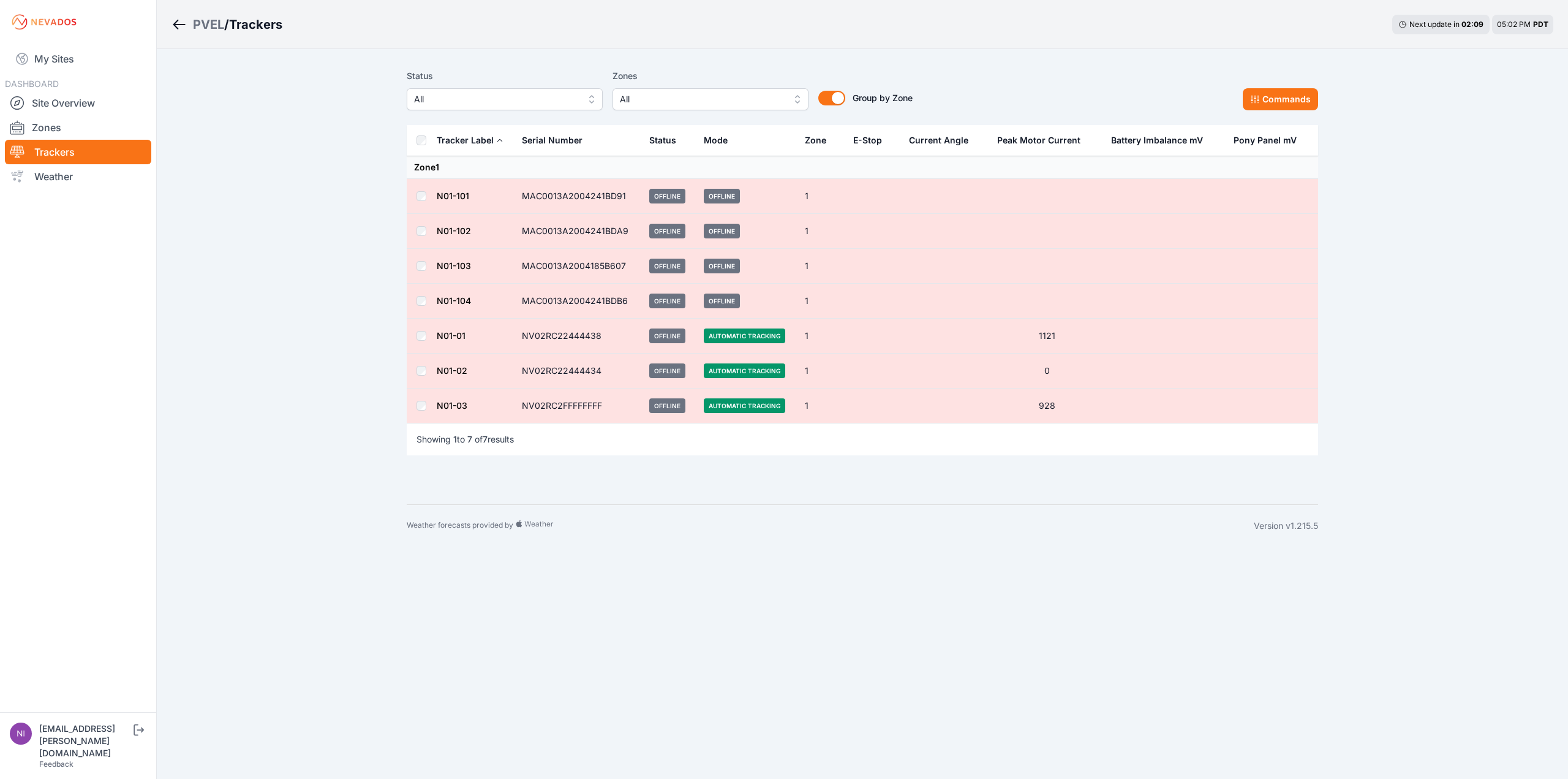
click at [454, 368] on link "N01-02" at bounding box center [452, 370] width 31 height 10
